Goal: Find specific page/section: Find specific page/section

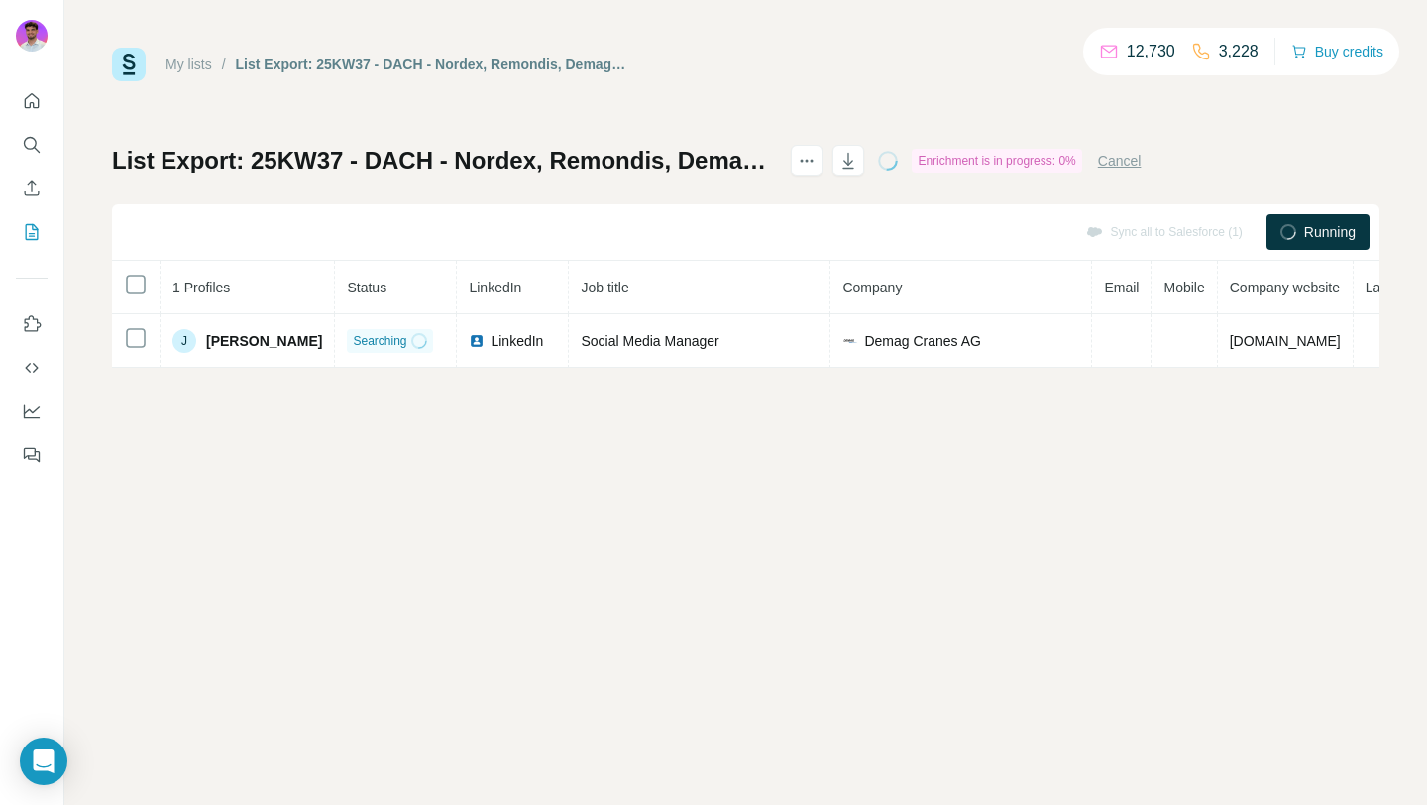
click at [212, 65] on link "My lists" at bounding box center [188, 64] width 47 height 16
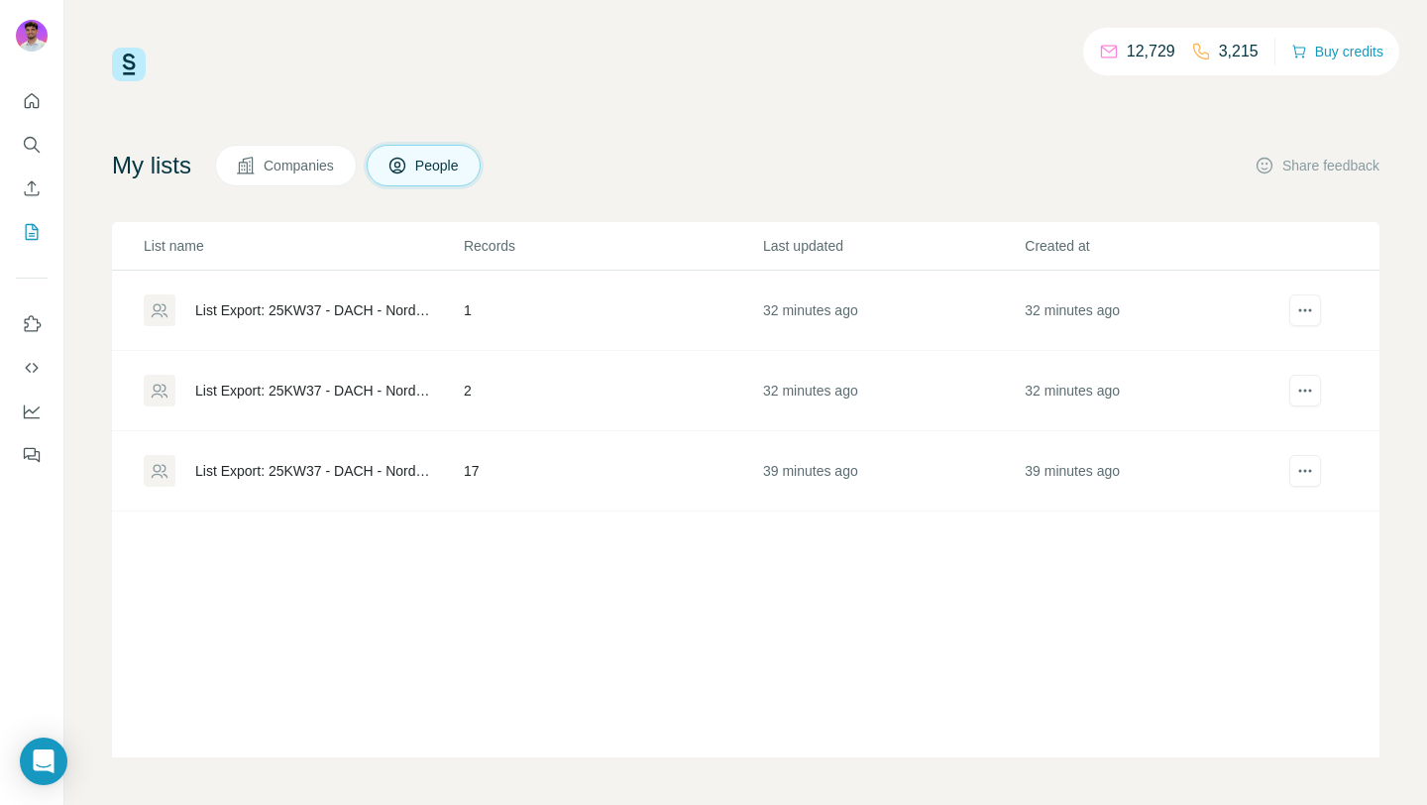
click at [869, 134] on div "12,729 3,215 Buy credits My lists Companies People Share feedback List name Rec…" at bounding box center [745, 403] width 1267 height 710
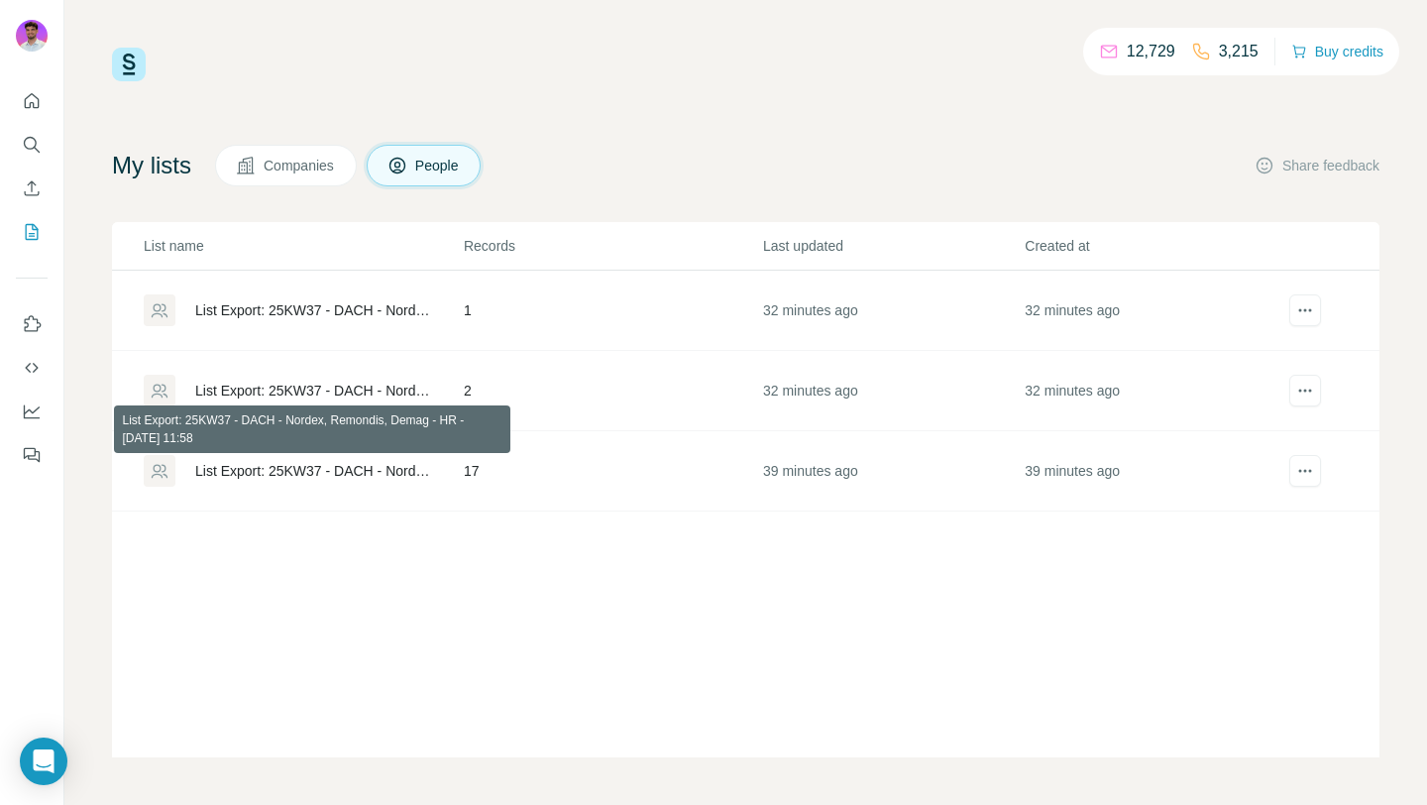
click at [387, 464] on div "List Export: 25KW37 - DACH - Nordex, Remondis, Demag - HR - [DATE] 11:58" at bounding box center [312, 471] width 235 height 20
